Goal: Navigation & Orientation: Understand site structure

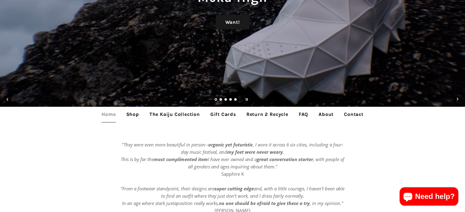
scroll to position [92, 0]
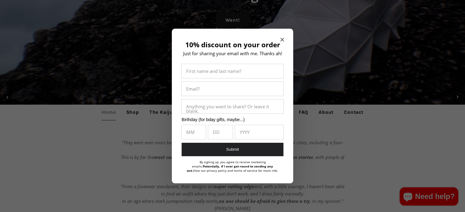
click at [284, 38] on div "10% discount on your order Just for sharing your email with me. Thanks ah! Firs…" at bounding box center [232, 106] width 121 height 155
click at [282, 38] on icon "Close modal" at bounding box center [282, 40] width 4 height 4
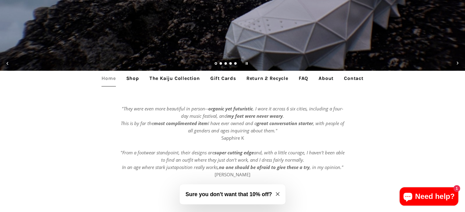
scroll to position [153, 0]
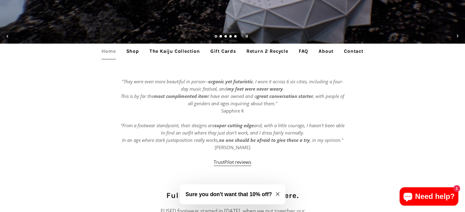
click at [276, 54] on link "Return 2 Recycle" at bounding box center [267, 51] width 51 height 15
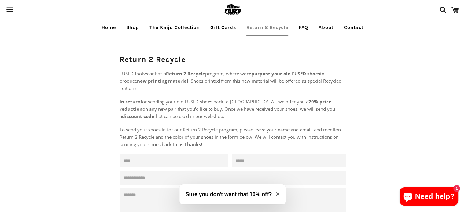
click at [177, 26] on link "The Kaiju Collection" at bounding box center [175, 27] width 60 height 15
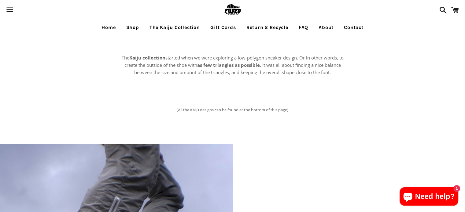
click at [113, 28] on link "Home" at bounding box center [108, 27] width 23 height 15
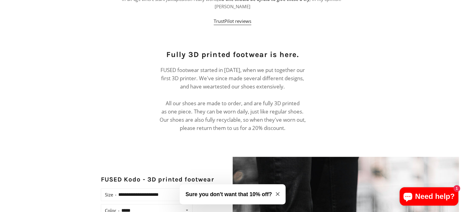
scroll to position [111, 0]
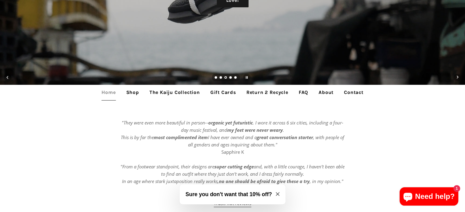
click at [305, 90] on link "FAQ" at bounding box center [303, 92] width 19 height 15
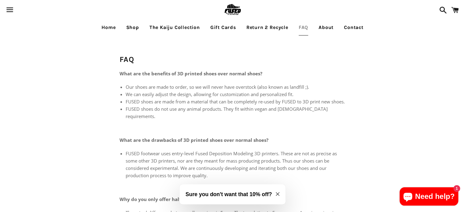
click at [327, 33] on link "About" at bounding box center [326, 27] width 24 height 15
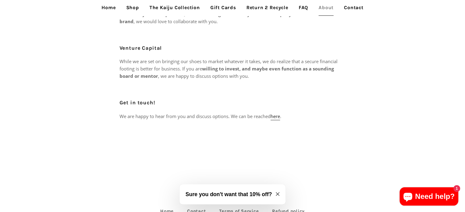
scroll to position [336, 0]
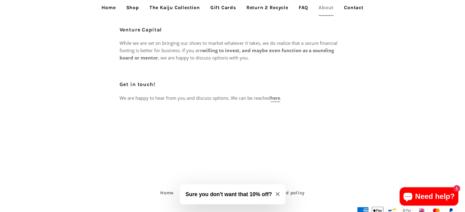
click at [278, 193] on icon "Close modal" at bounding box center [278, 194] width 4 height 4
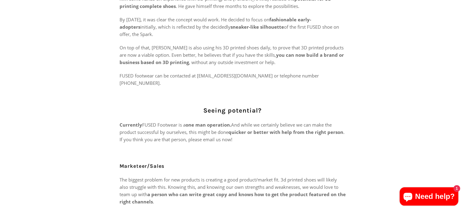
scroll to position [0, 0]
